Goal: Find specific page/section: Find specific page/section

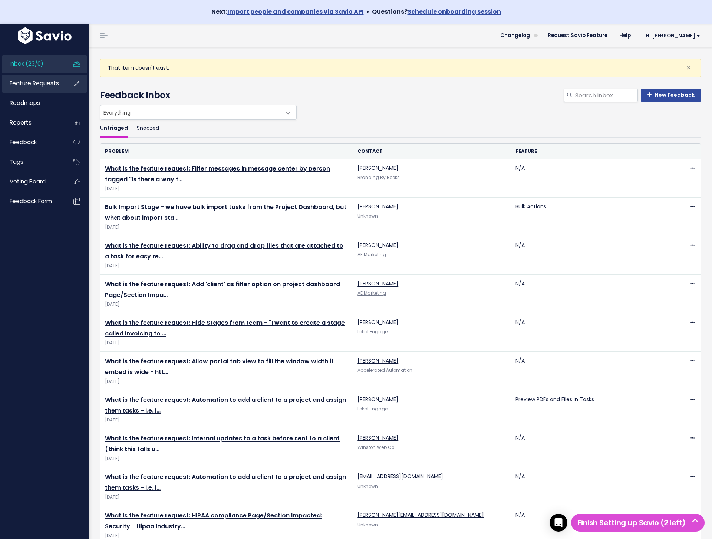
click at [51, 81] on span "Feature Requests" at bounding box center [34, 83] width 49 height 8
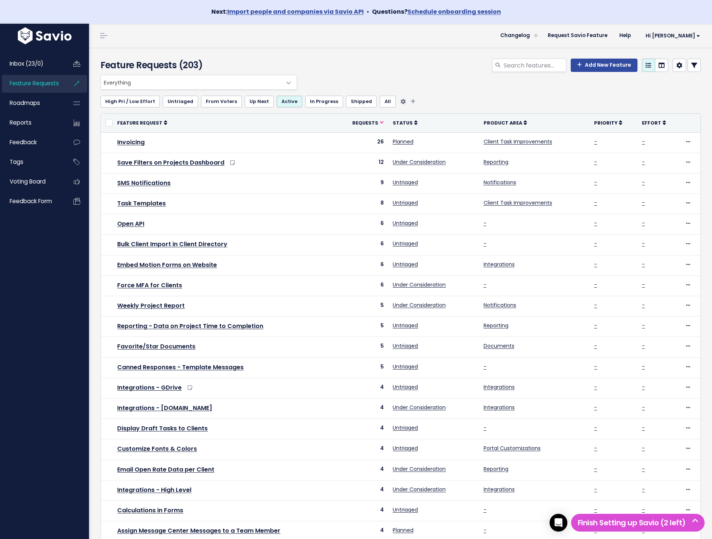
click at [354, 103] on link "Shipped" at bounding box center [361, 102] width 31 height 12
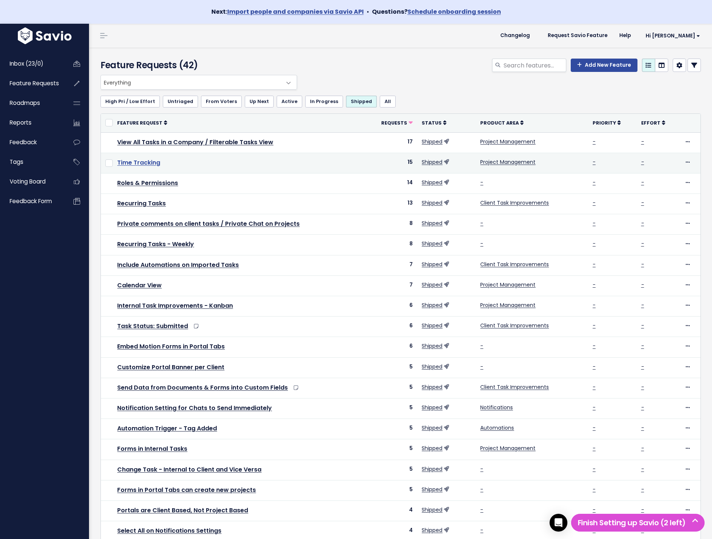
click at [142, 163] on link "Time Tracking" at bounding box center [138, 162] width 43 height 9
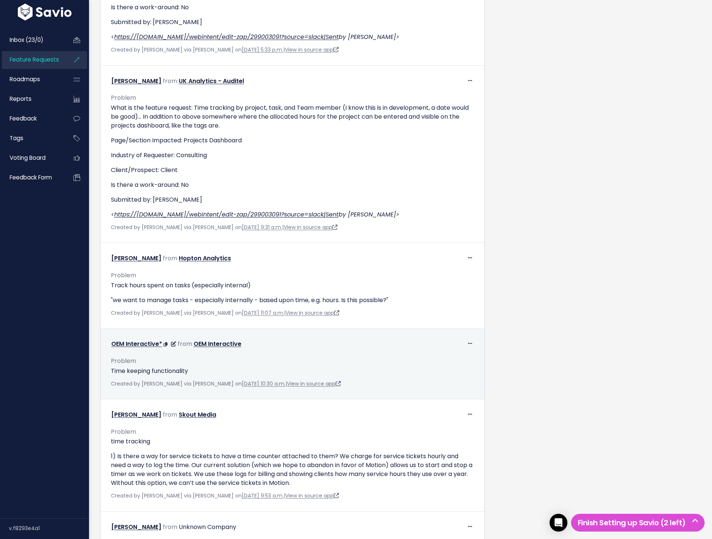
scroll to position [1162, 0]
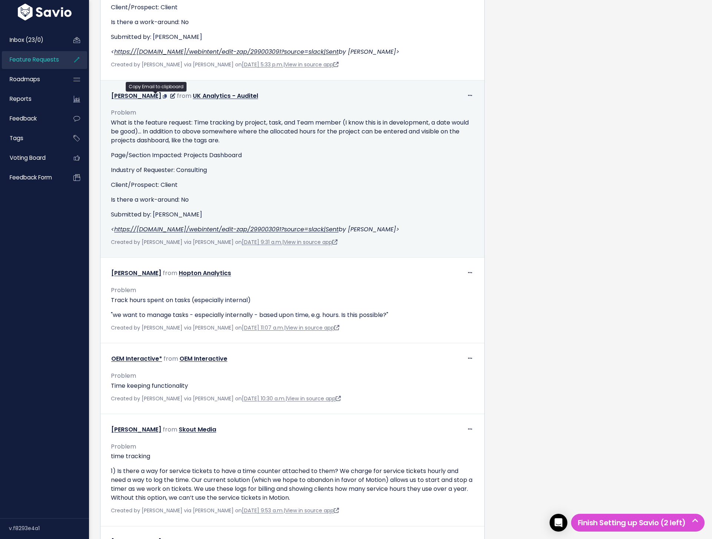
click at [163, 97] on icon at bounding box center [165, 96] width 4 height 4
